Goal: Task Accomplishment & Management: Complete application form

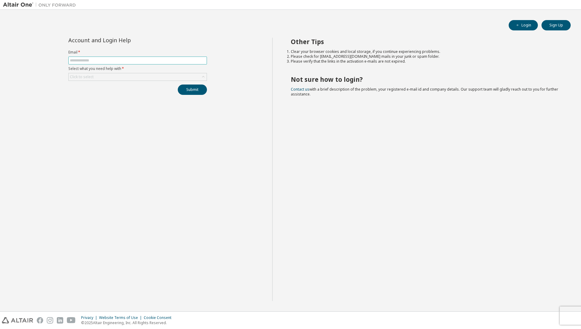
click at [150, 60] on input "text" at bounding box center [137, 60] width 135 height 5
type input "**********"
click at [141, 76] on div "Click to select" at bounding box center [138, 76] width 138 height 7
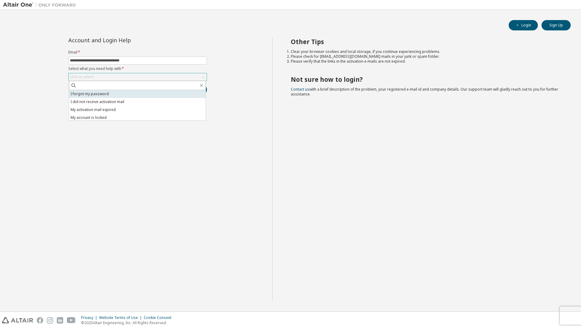
click at [143, 93] on li "I forgot my password" at bounding box center [137, 94] width 137 height 8
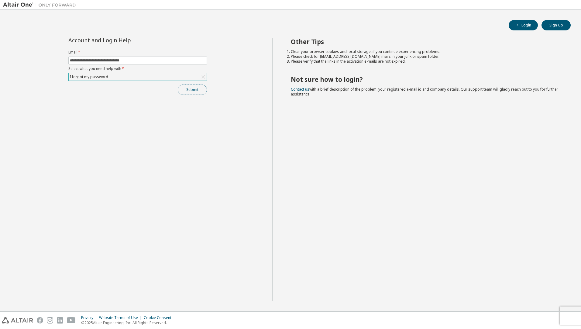
click at [187, 92] on button "Submit" at bounding box center [192, 89] width 29 height 10
click at [554, 27] on button "Sign Up" at bounding box center [555, 25] width 29 height 10
click at [522, 23] on button "Login" at bounding box center [522, 25] width 29 height 10
